Goal: Complete application form

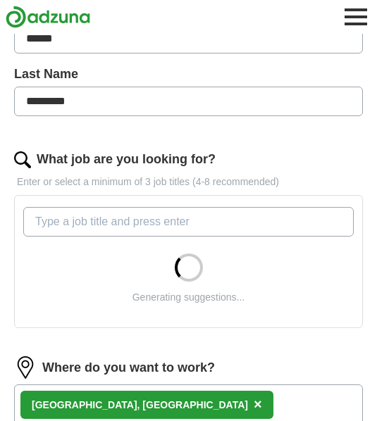
scroll to position [314, 0]
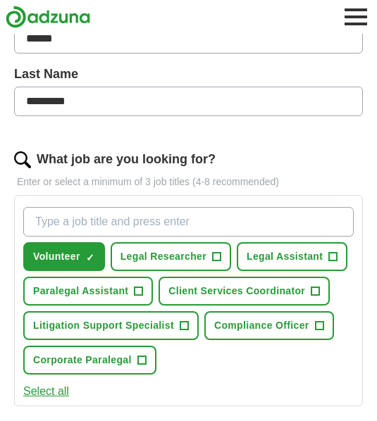
click at [343, 255] on button "Legal Assistant +" at bounding box center [292, 256] width 111 height 29
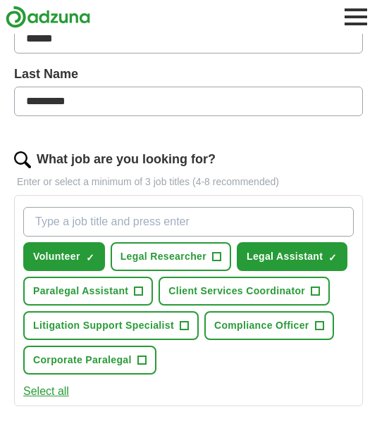
click at [37, 292] on span "Paralegal Assistant" at bounding box center [80, 291] width 95 height 15
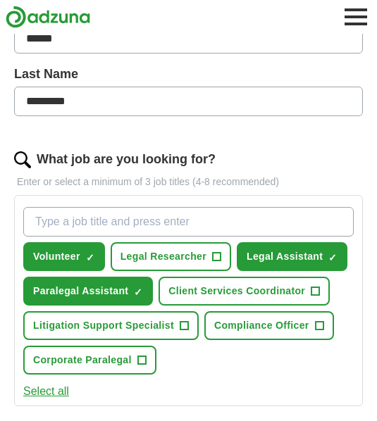
click at [322, 321] on span "+" at bounding box center [319, 325] width 8 height 11
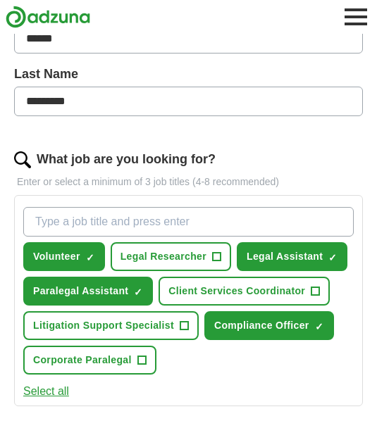
click at [215, 256] on span "+" at bounding box center [217, 256] width 8 height 11
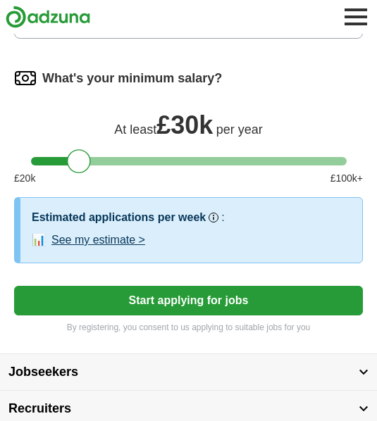
scroll to position [820, 0]
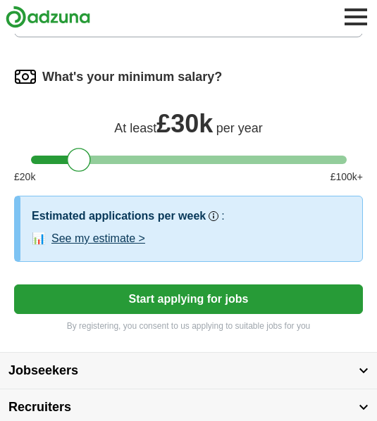
click at [292, 294] on button "Start applying for jobs" at bounding box center [188, 299] width 349 height 30
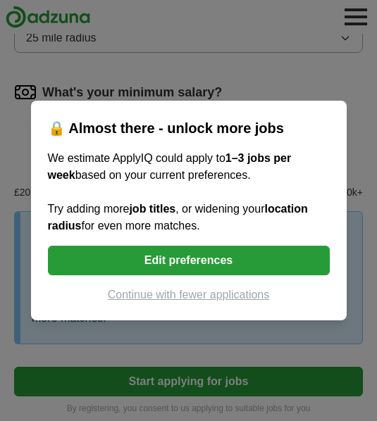
click at [258, 303] on button "Continue with fewer applications" at bounding box center [189, 295] width 282 height 17
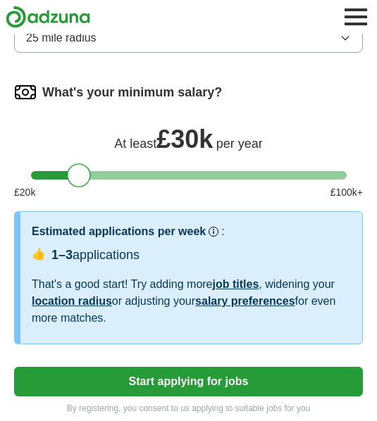
select select "**"
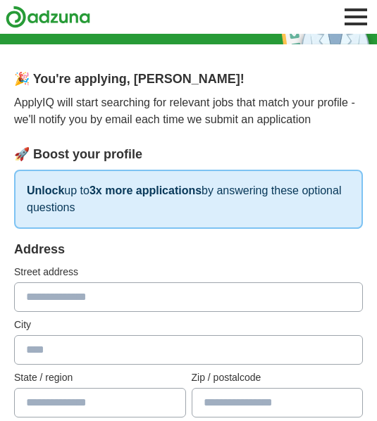
scroll to position [134, 0]
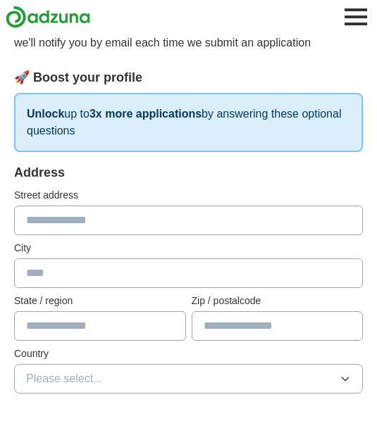
click at [31, 220] on input "text" at bounding box center [188, 221] width 349 height 30
type input "**********"
click at [60, 270] on input "text" at bounding box center [188, 273] width 349 height 30
type input "*"
type input "**********"
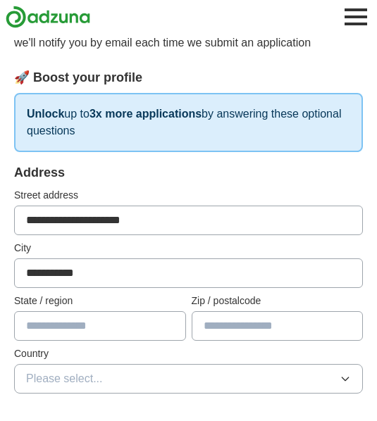
click at [56, 334] on input "text" at bounding box center [100, 326] width 172 height 30
type input "**********"
click at [260, 315] on input "text" at bounding box center [278, 326] width 172 height 30
type input "*******"
click at [50, 370] on span "Please select..." at bounding box center [64, 378] width 77 height 17
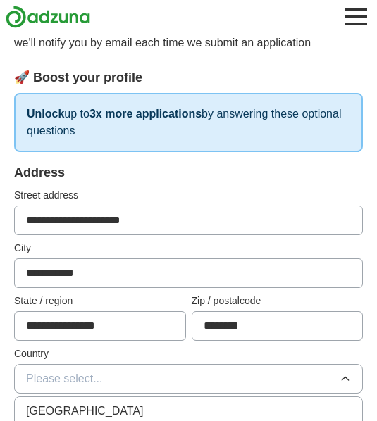
click at [42, 406] on span "[GEOGRAPHIC_DATA]" at bounding box center [85, 411] width 118 height 17
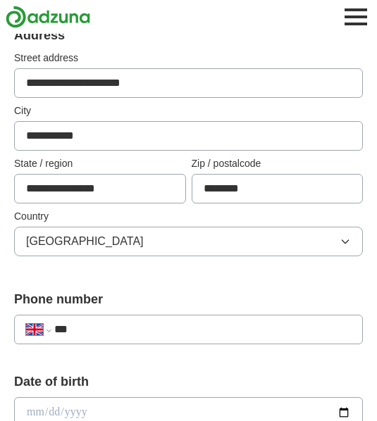
click at [110, 328] on input "***" at bounding box center [202, 330] width 296 height 17
type input "**********"
click at [54, 406] on input "date" at bounding box center [188, 412] width 349 height 31
type input "**********"
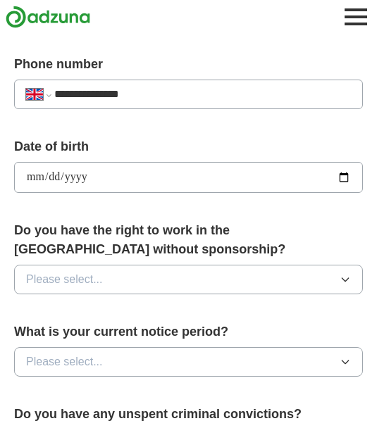
click at [40, 272] on span "Please select..." at bounding box center [64, 280] width 77 height 17
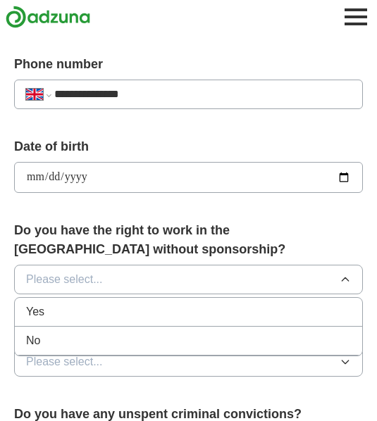
click at [32, 303] on span "Yes" at bounding box center [35, 311] width 18 height 17
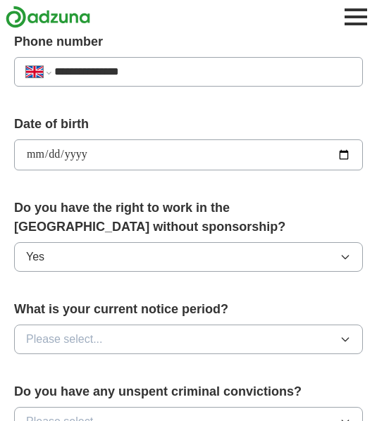
scroll to position [542, 0]
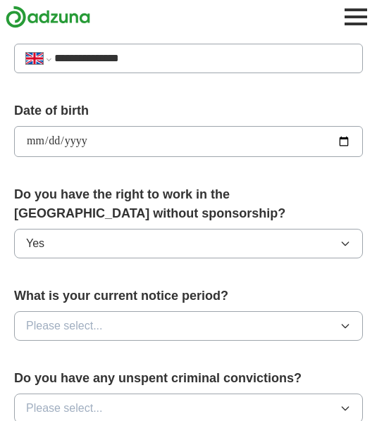
click at [37, 235] on span "Yes" at bounding box center [35, 243] width 18 height 17
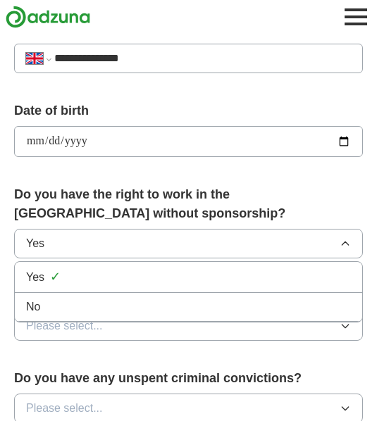
click at [35, 269] on span "Yes" at bounding box center [35, 277] width 18 height 17
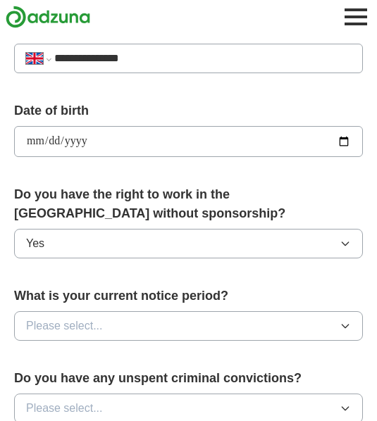
click at [42, 319] on span "Please select..." at bounding box center [64, 326] width 77 height 17
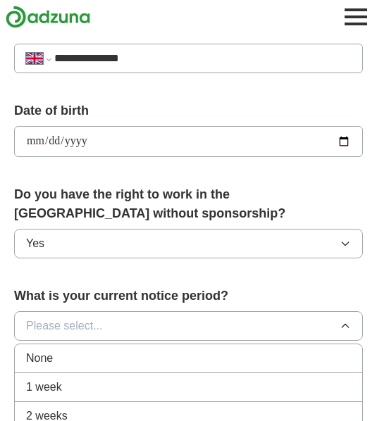
click at [31, 353] on span "None" at bounding box center [39, 358] width 27 height 17
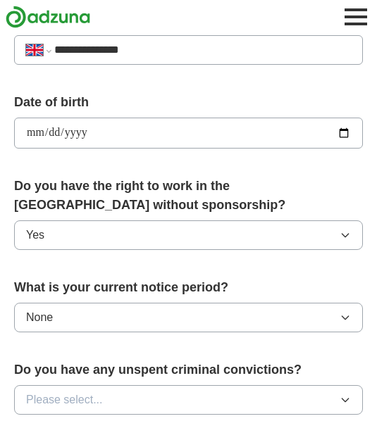
scroll to position [605, 0]
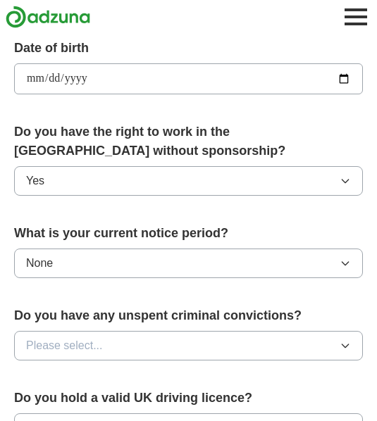
click at [44, 340] on span "Please select..." at bounding box center [64, 345] width 77 height 17
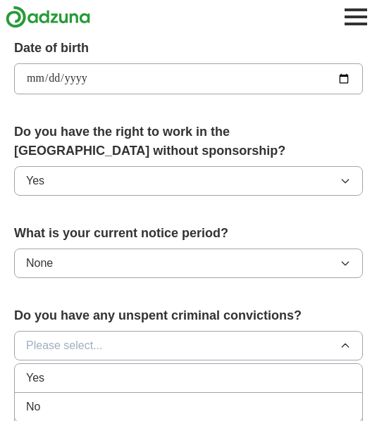
click at [42, 400] on div "No" at bounding box center [188, 406] width 325 height 17
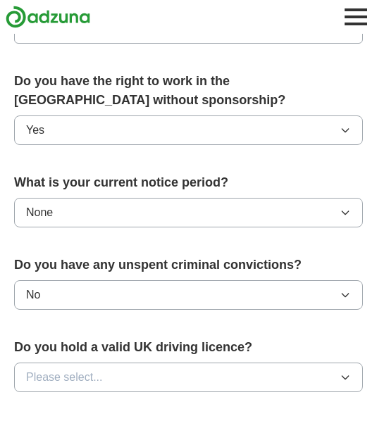
scroll to position [655, 0]
click at [54, 370] on span "Please select..." at bounding box center [64, 377] width 77 height 17
click at [34, 401] on span "Yes" at bounding box center [35, 409] width 18 height 17
click at [33, 371] on span "Yes" at bounding box center [35, 377] width 18 height 17
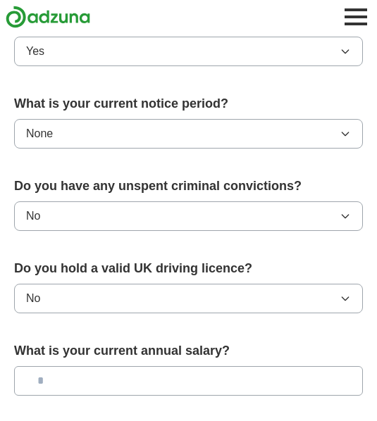
scroll to position [736, 0]
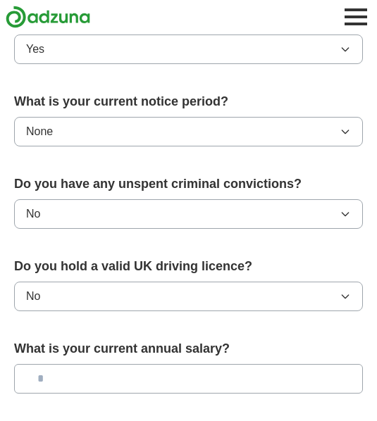
click at [49, 372] on input "text" at bounding box center [188, 379] width 349 height 30
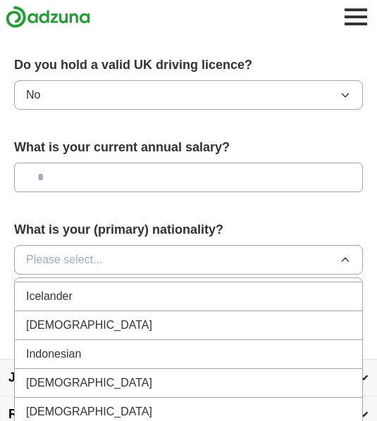
scroll to position [2273, 0]
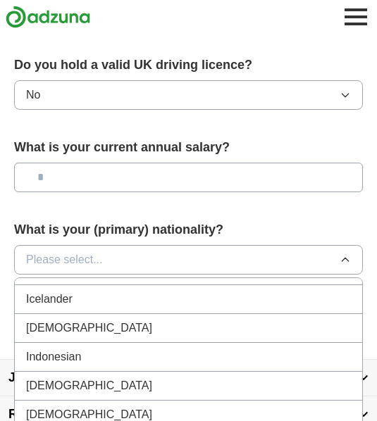
click at [30, 320] on span "[DEMOGRAPHIC_DATA]" at bounding box center [89, 328] width 126 height 17
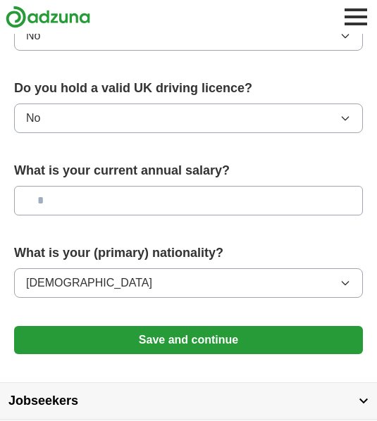
scroll to position [903, 0]
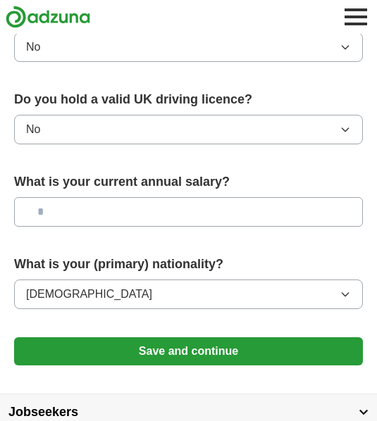
click at [37, 184] on div "What is your current annual salary?" at bounding box center [188, 204] width 349 height 65
click at [27, 205] on input "text" at bounding box center [188, 212] width 349 height 30
type input "*******"
click at [86, 340] on button "Save and continue" at bounding box center [188, 351] width 349 height 28
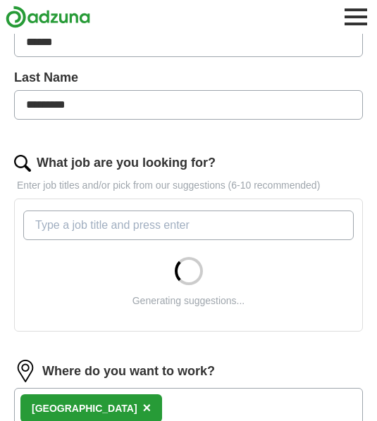
scroll to position [311, 0]
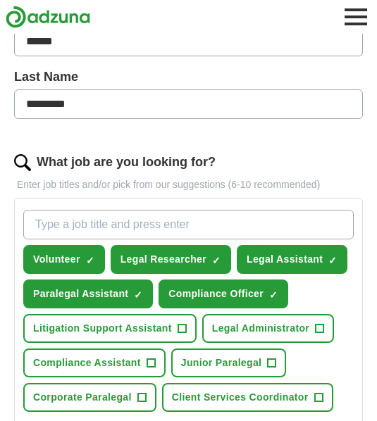
click at [65, 429] on button "Select all" at bounding box center [46, 428] width 46 height 17
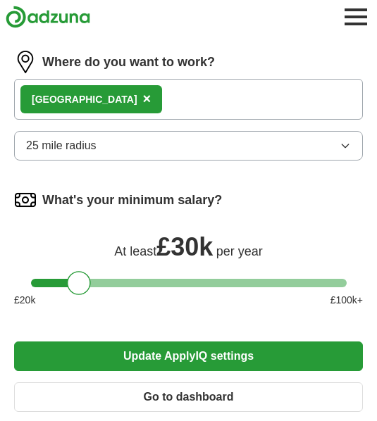
scroll to position [868, 0]
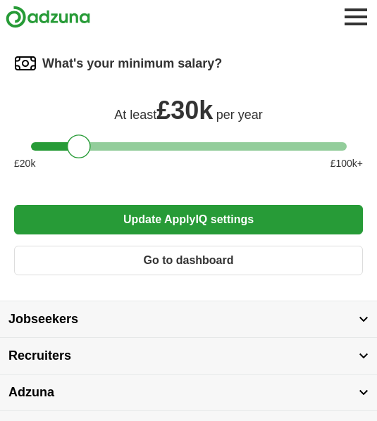
click at [301, 215] on button "Update ApplyIQ settings" at bounding box center [188, 221] width 349 height 30
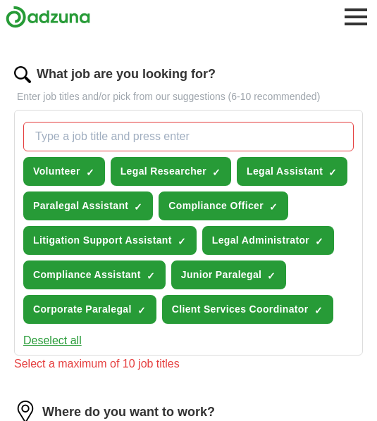
scroll to position [398, 0]
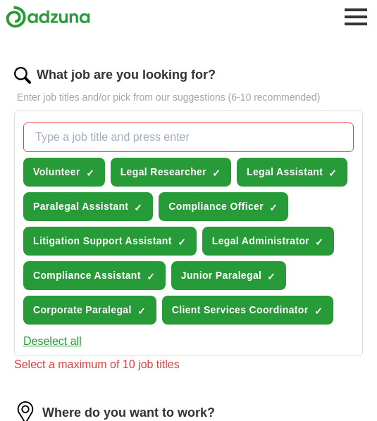
click at [218, 306] on span "Client Services Coordinator" at bounding box center [240, 310] width 137 height 15
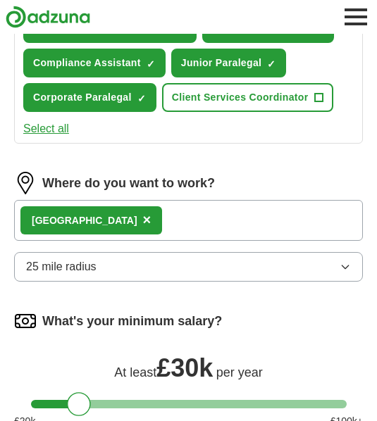
scroll to position [868, 0]
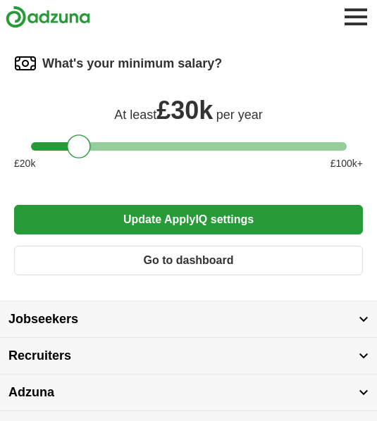
click at [250, 220] on button "Update ApplyIQ settings" at bounding box center [188, 221] width 349 height 30
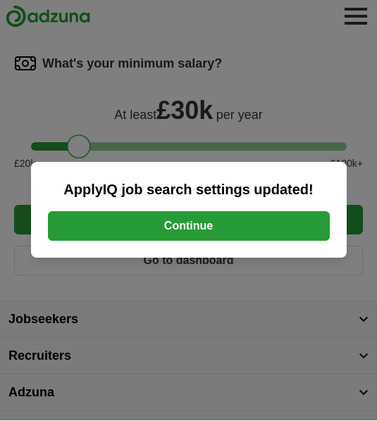
click at [276, 241] on button "Continue" at bounding box center [189, 227] width 282 height 30
